Goal: Transaction & Acquisition: Download file/media

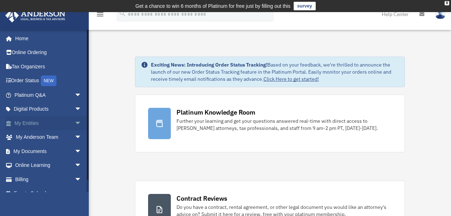
click at [79, 120] on span "arrow_drop_down" at bounding box center [82, 123] width 14 height 15
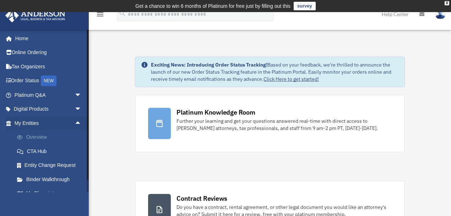
scroll to position [94, 0]
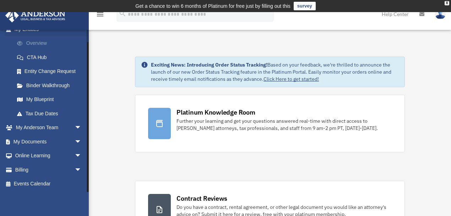
click at [76, 122] on span "arrow_drop_down" at bounding box center [82, 127] width 14 height 15
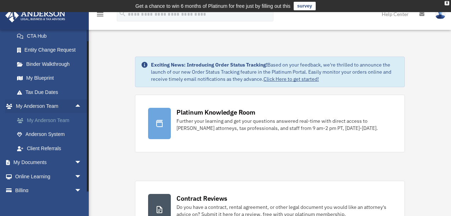
scroll to position [125, 0]
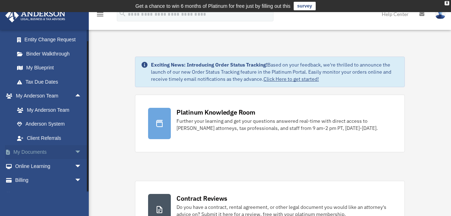
click at [75, 150] on span "arrow_drop_down" at bounding box center [82, 152] width 14 height 15
click at [29, 164] on link "Box" at bounding box center [51, 166] width 82 height 14
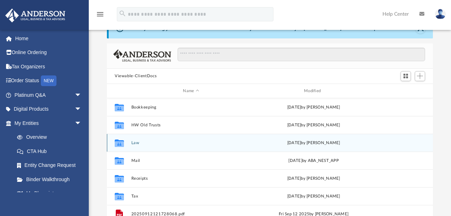
scroll to position [63, 0]
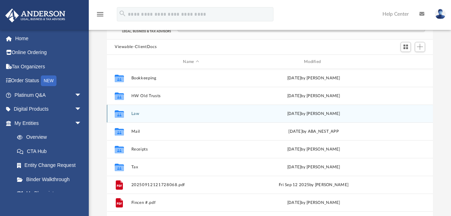
click at [140, 117] on div "Collaborated Folder Law [DATE] by [PERSON_NAME]" at bounding box center [270, 113] width 326 height 18
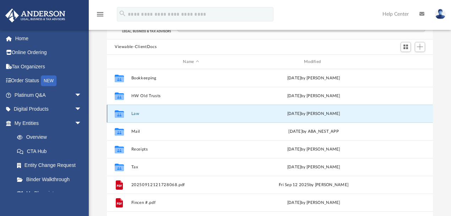
click at [314, 116] on div "[DATE] by [PERSON_NAME]" at bounding box center [314, 113] width 120 height 6
click at [135, 112] on button "Law" at bounding box center [191, 113] width 120 height 5
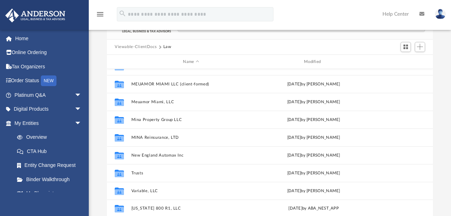
scroll to position [243, 0]
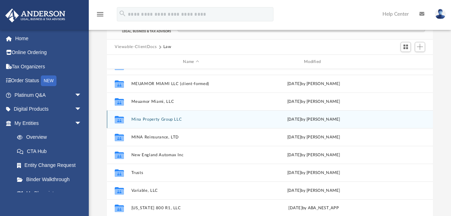
click at [164, 117] on button "Mina Property Group LLC" at bounding box center [191, 119] width 120 height 5
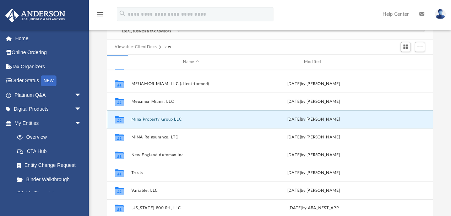
scroll to position [0, 0]
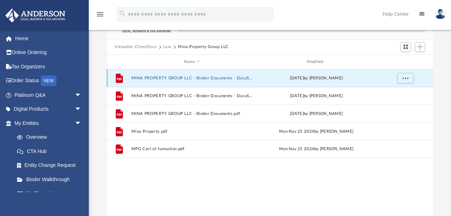
click at [157, 76] on button "MINA PROPERTY GROUP LLC - Binder Documents - DocuSigned (1).pdf" at bounding box center [192, 78] width 122 height 5
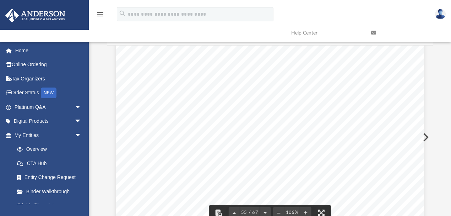
scroll to position [22235, 0]
click at [374, 32] on icon at bounding box center [373, 32] width 5 height 5
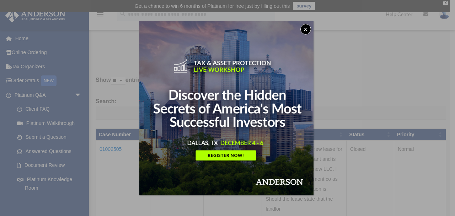
click at [308, 28] on button "x" at bounding box center [305, 29] width 11 height 11
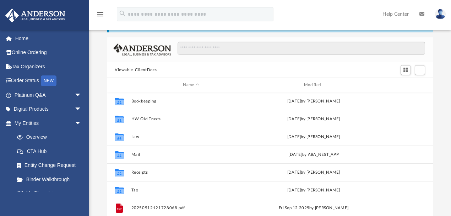
scroll to position [158, 323]
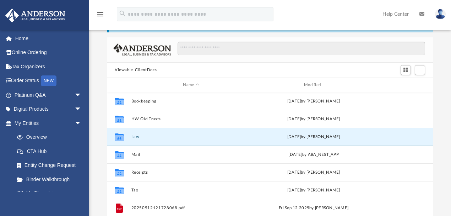
click at [152, 136] on button "Law" at bounding box center [191, 136] width 120 height 5
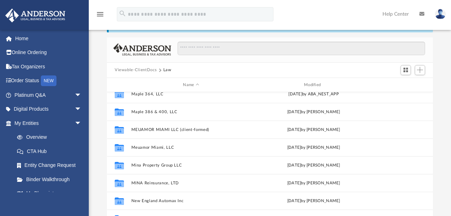
scroll to position [221, 0]
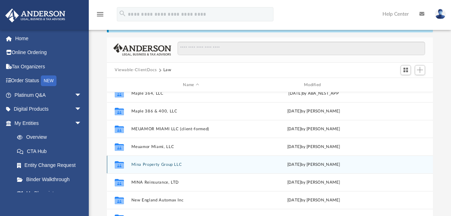
click at [311, 166] on div "Wed Feb 12 2025 by Morgan Winkler" at bounding box center [314, 164] width 120 height 6
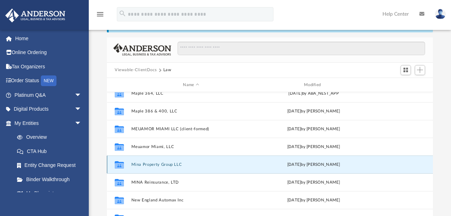
click at [311, 166] on div "Wed Feb 12 2025 by Morgan Winkler" at bounding box center [314, 164] width 120 height 6
click at [278, 159] on div "Collaborated Folder Mina Property Group LLC [DATE] by [PERSON_NAME]" at bounding box center [270, 164] width 326 height 18
click at [151, 165] on button "Mina Property Group LLC" at bounding box center [191, 164] width 120 height 5
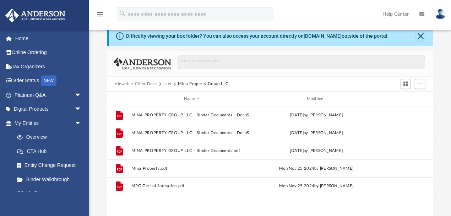
scroll to position [40, 0]
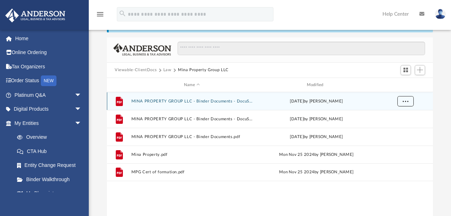
click at [409, 100] on button "More options" at bounding box center [406, 101] width 16 height 11
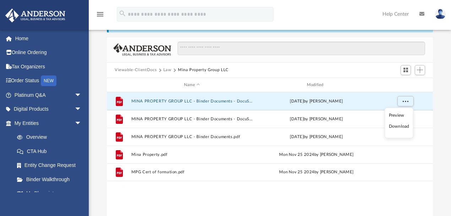
click at [397, 126] on li "Download" at bounding box center [399, 126] width 21 height 7
click at [210, 99] on button "MINA PROPERTY GROUP LLC - Binder Documents - DocuSigned (1).pdf" at bounding box center [192, 101] width 122 height 5
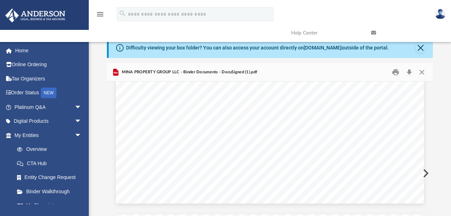
scroll to position [0, 0]
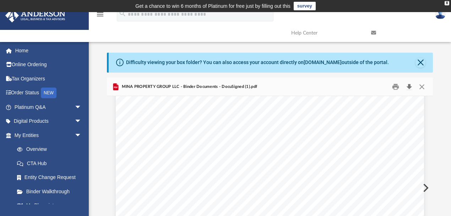
click at [410, 85] on button "Download" at bounding box center [409, 86] width 13 height 11
